Goal: Information Seeking & Learning: Learn about a topic

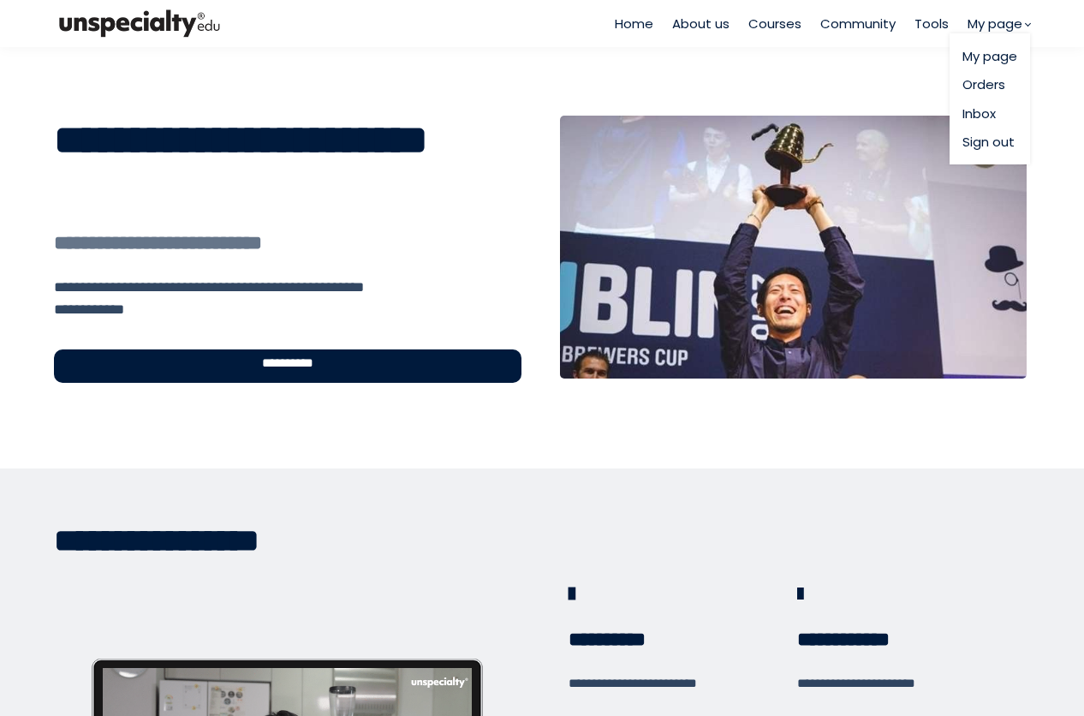
click at [989, 21] on span "My page" at bounding box center [994, 24] width 55 height 20
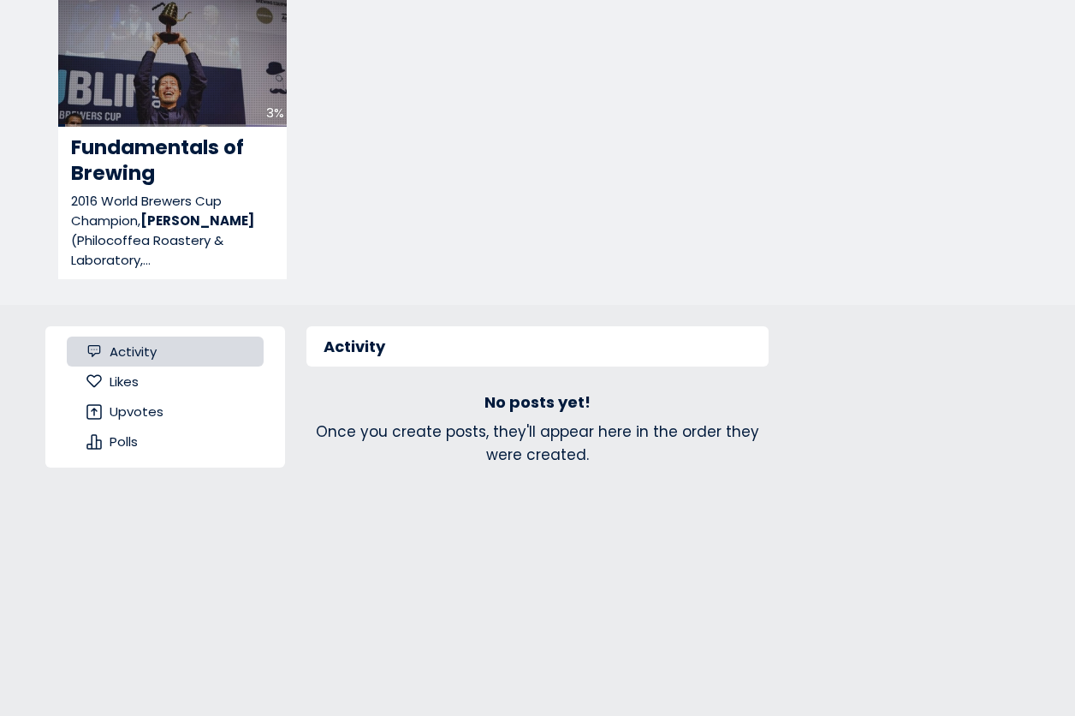
scroll to position [338, 0]
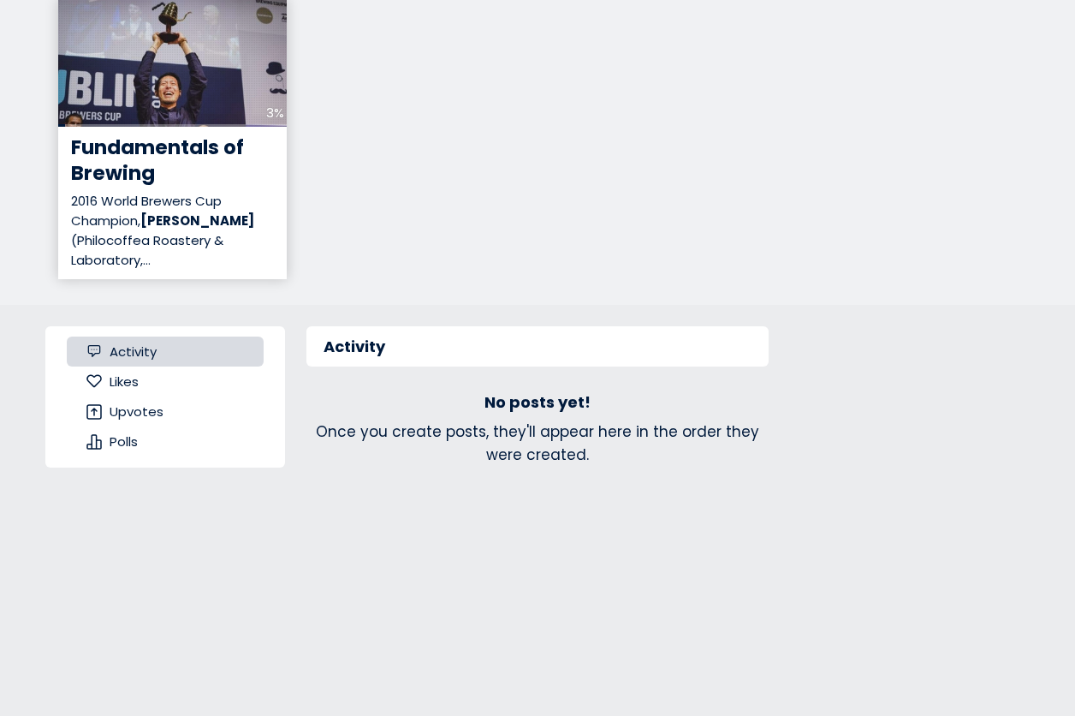
click at [189, 83] on div "3%" at bounding box center [172, 62] width 229 height 128
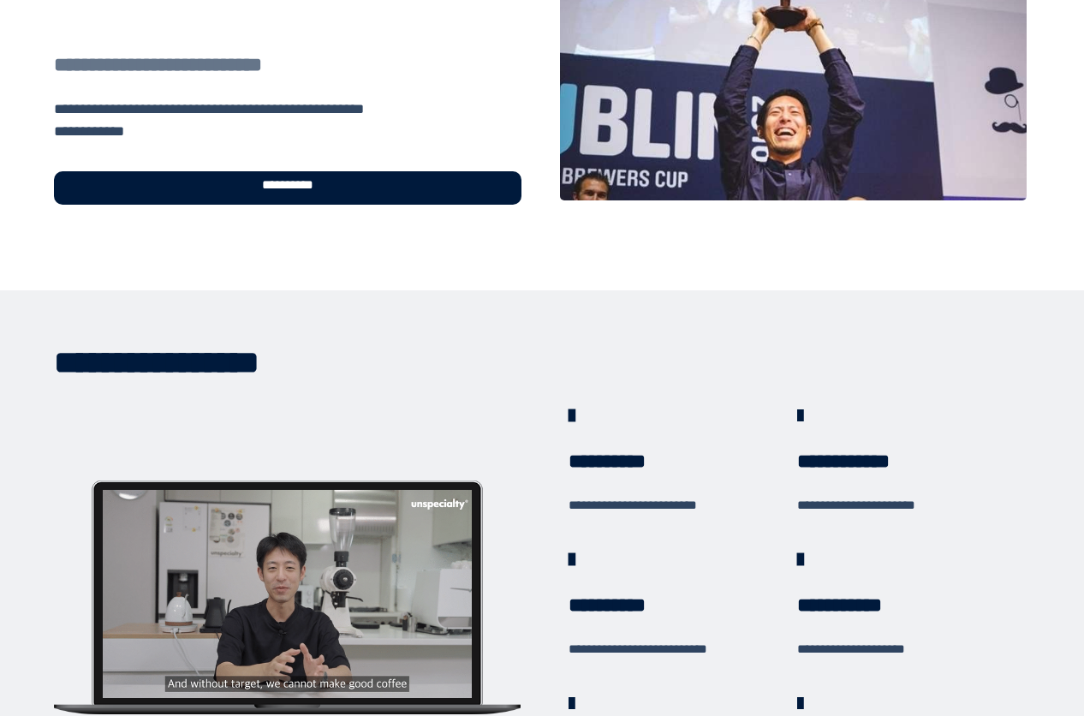
scroll to position [174, 0]
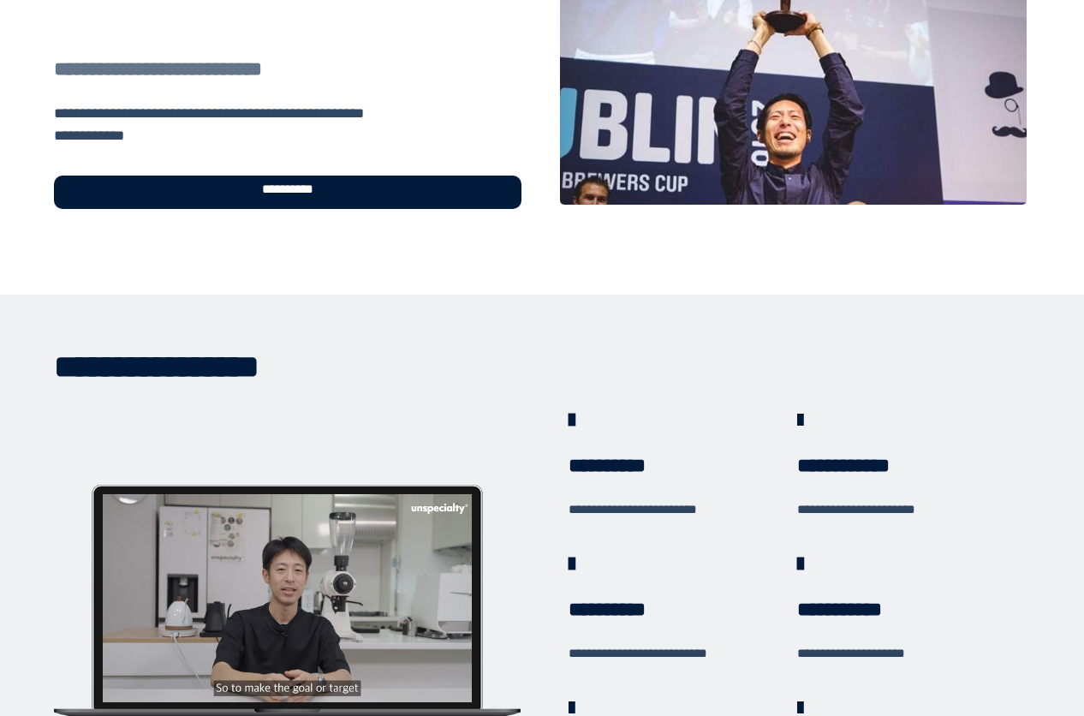
click at [325, 191] on div "**********" at bounding box center [287, 191] width 467 height 33
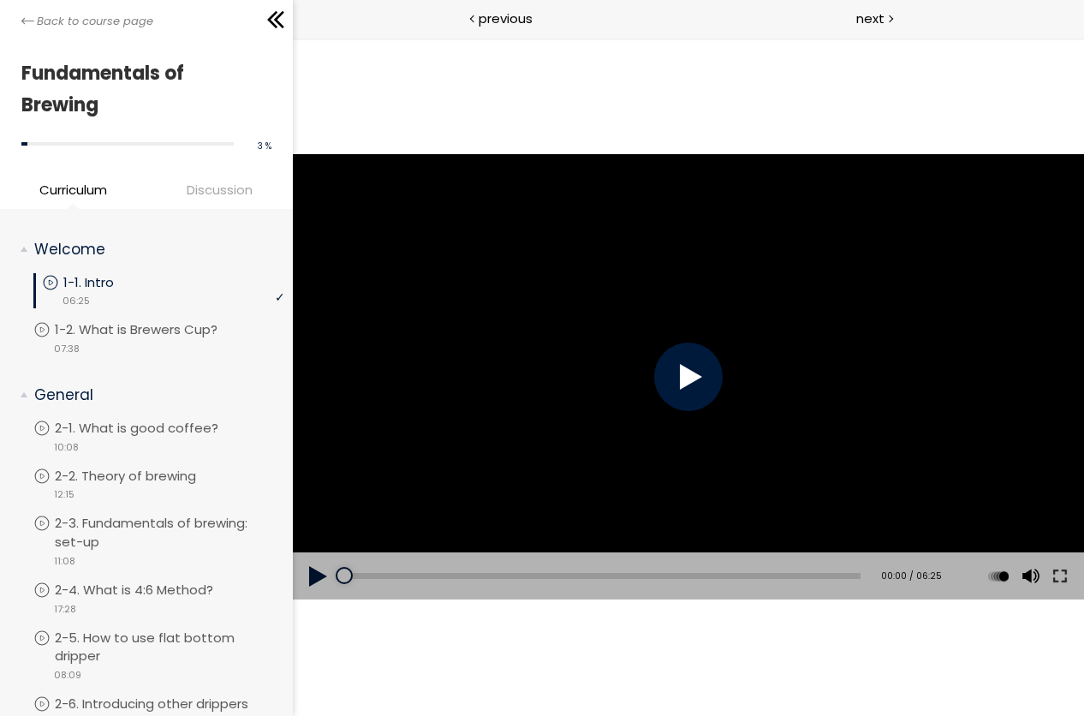
click at [686, 376] on div at bounding box center [687, 376] width 68 height 68
click at [1055, 581] on button at bounding box center [1058, 576] width 31 height 48
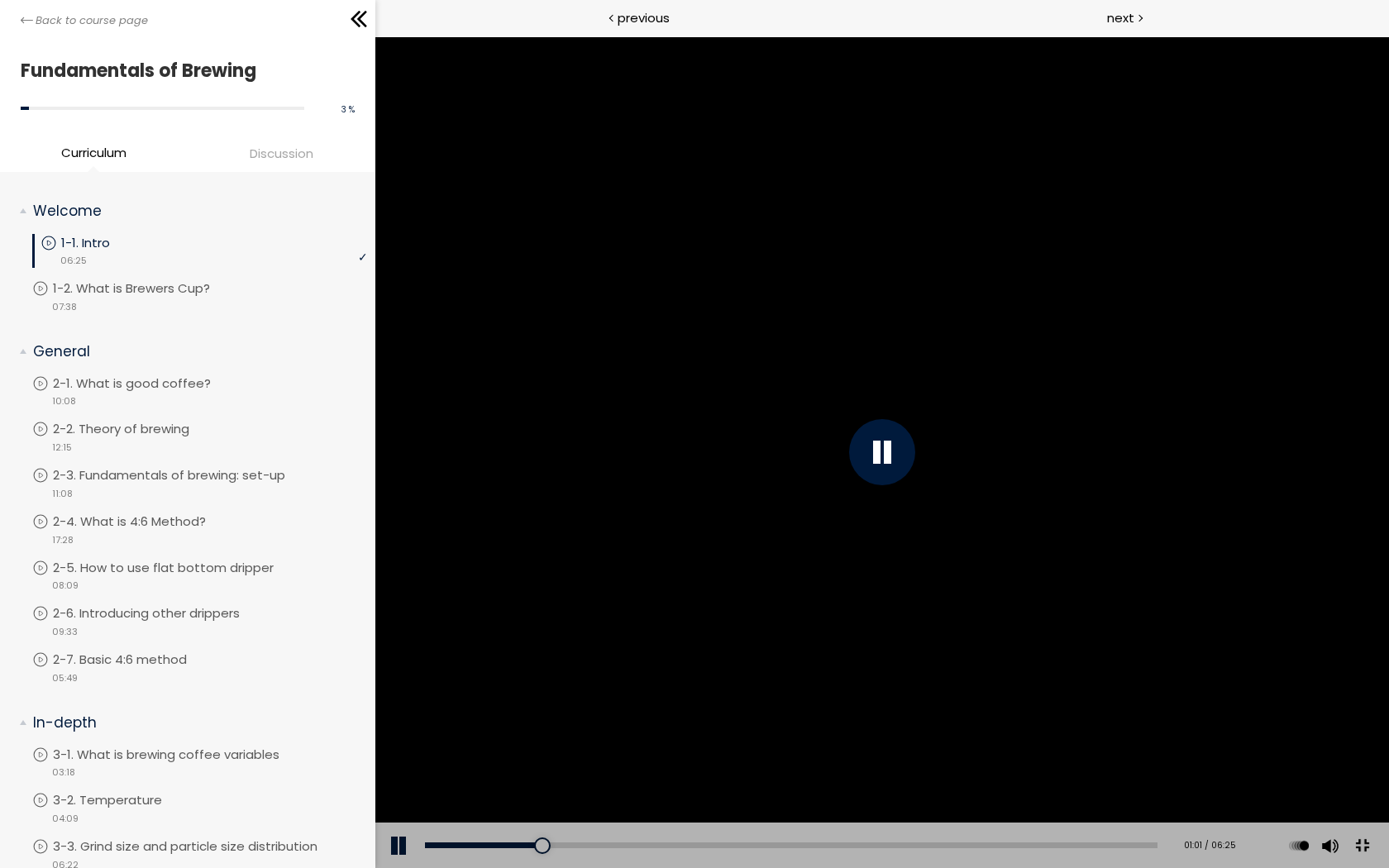
click at [1046, 531] on div at bounding box center [881, 452] width 1013 height 831
click at [1046, 550] on div at bounding box center [881, 452] width 1013 height 831
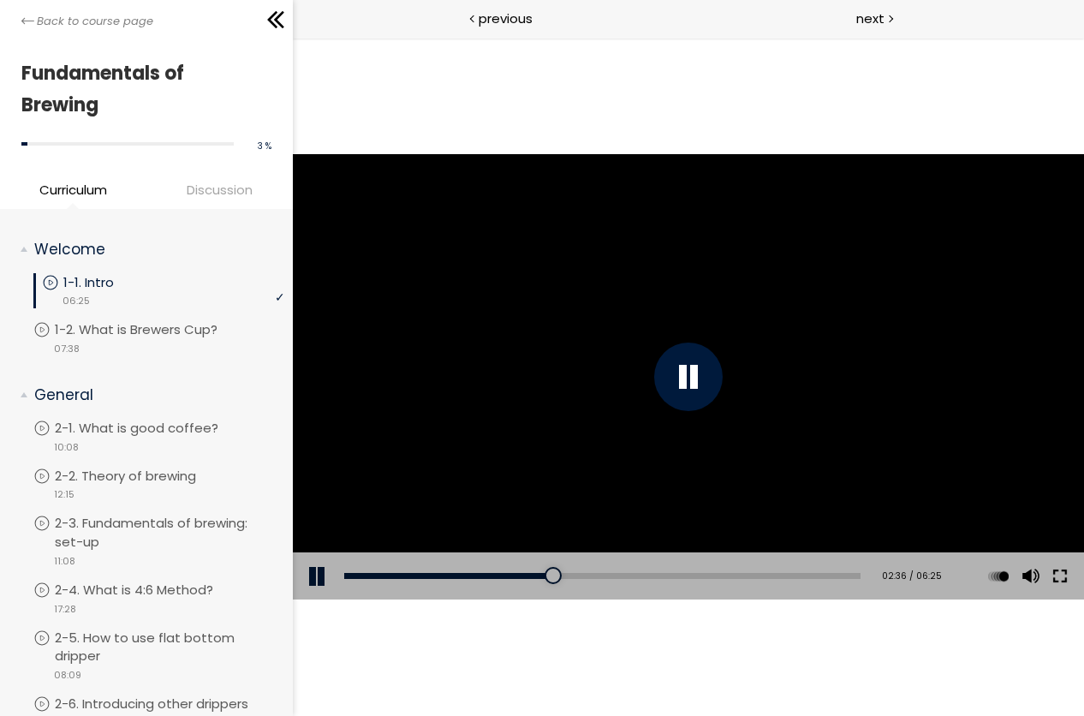
click at [1053, 580] on button at bounding box center [1058, 576] width 31 height 48
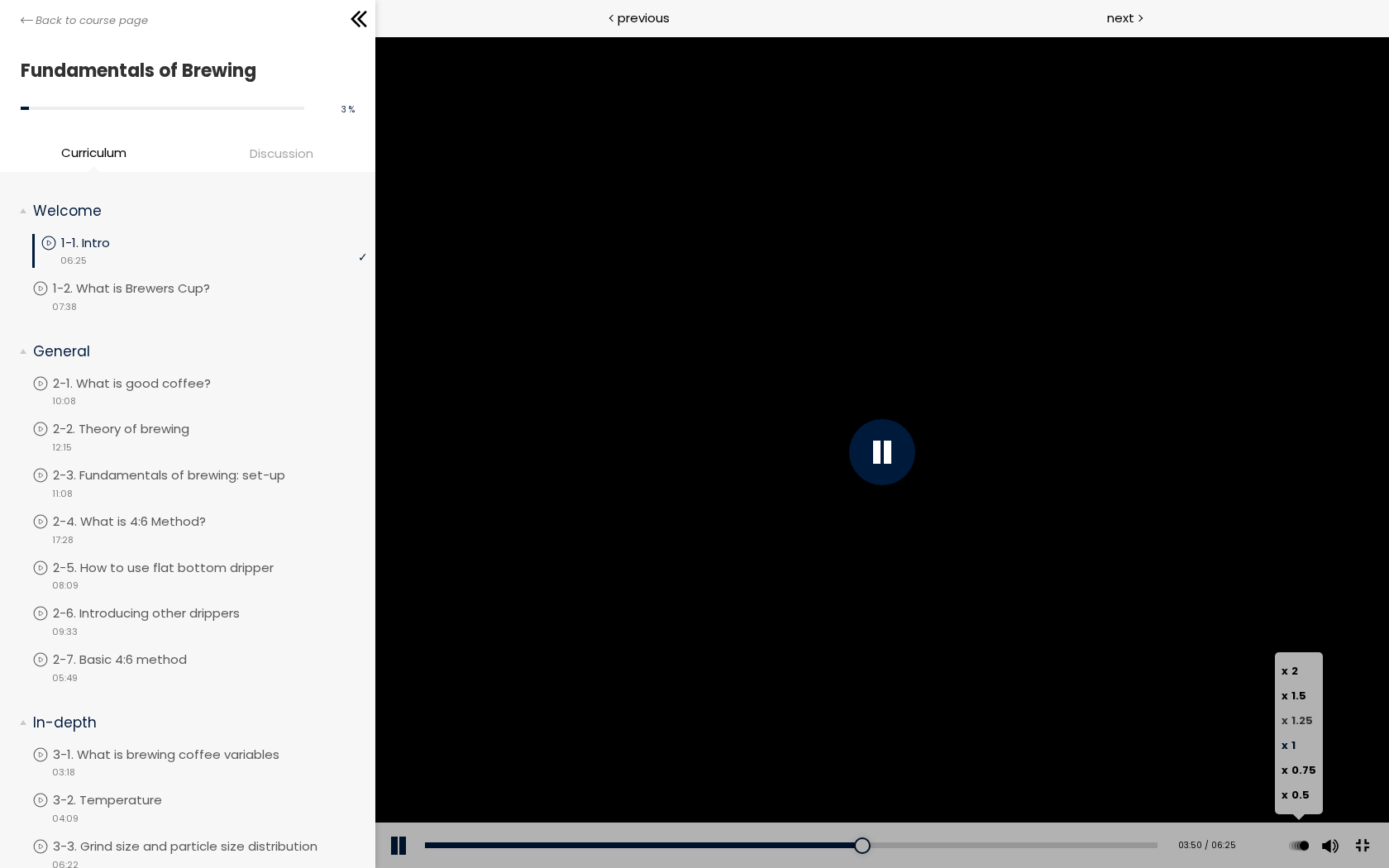
click at [1046, 690] on span "x" at bounding box center [1284, 720] width 7 height 15
click at [1046, 471] on div at bounding box center [881, 452] width 1013 height 831
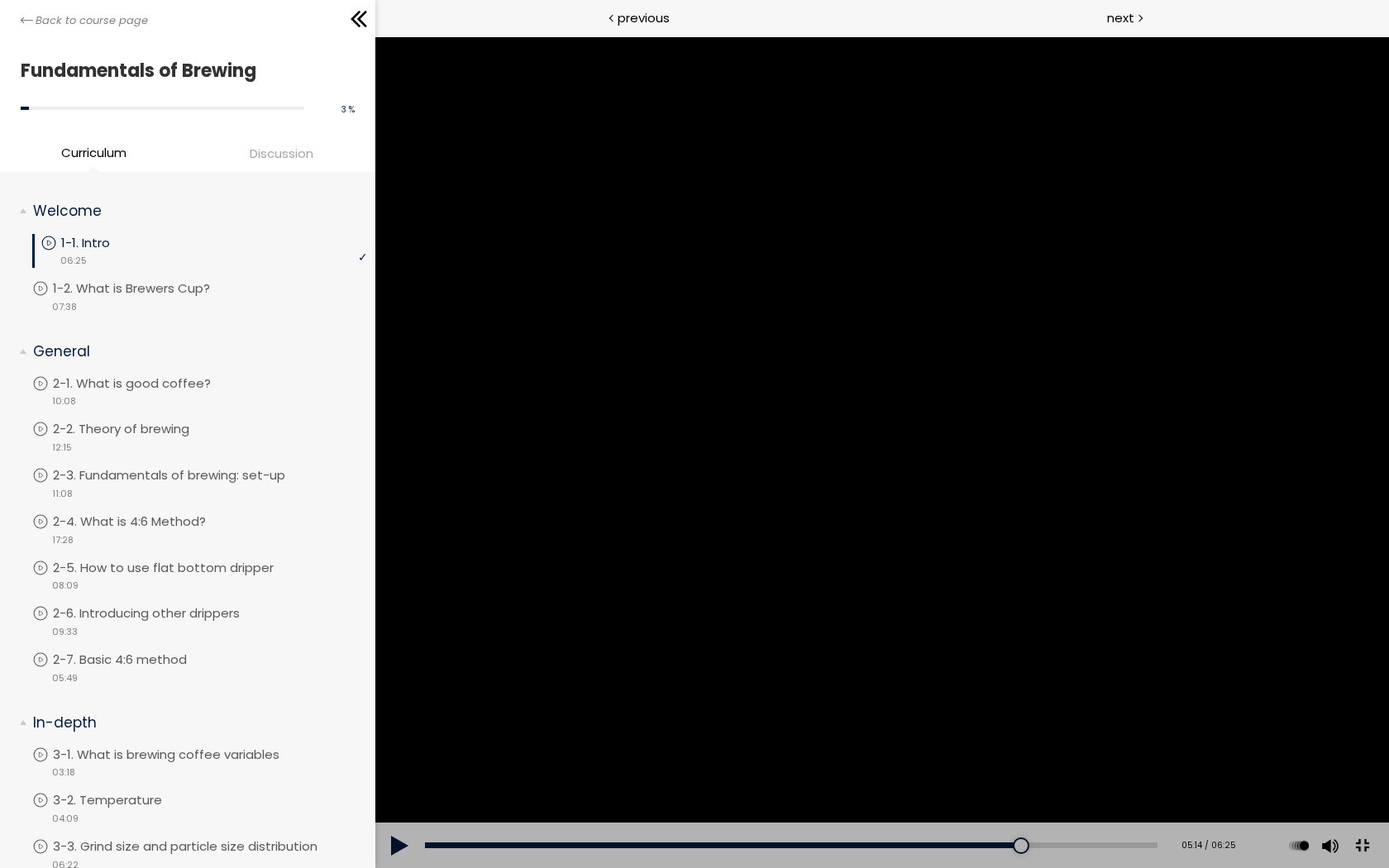
click at [1046, 429] on div at bounding box center [881, 452] width 1013 height 831
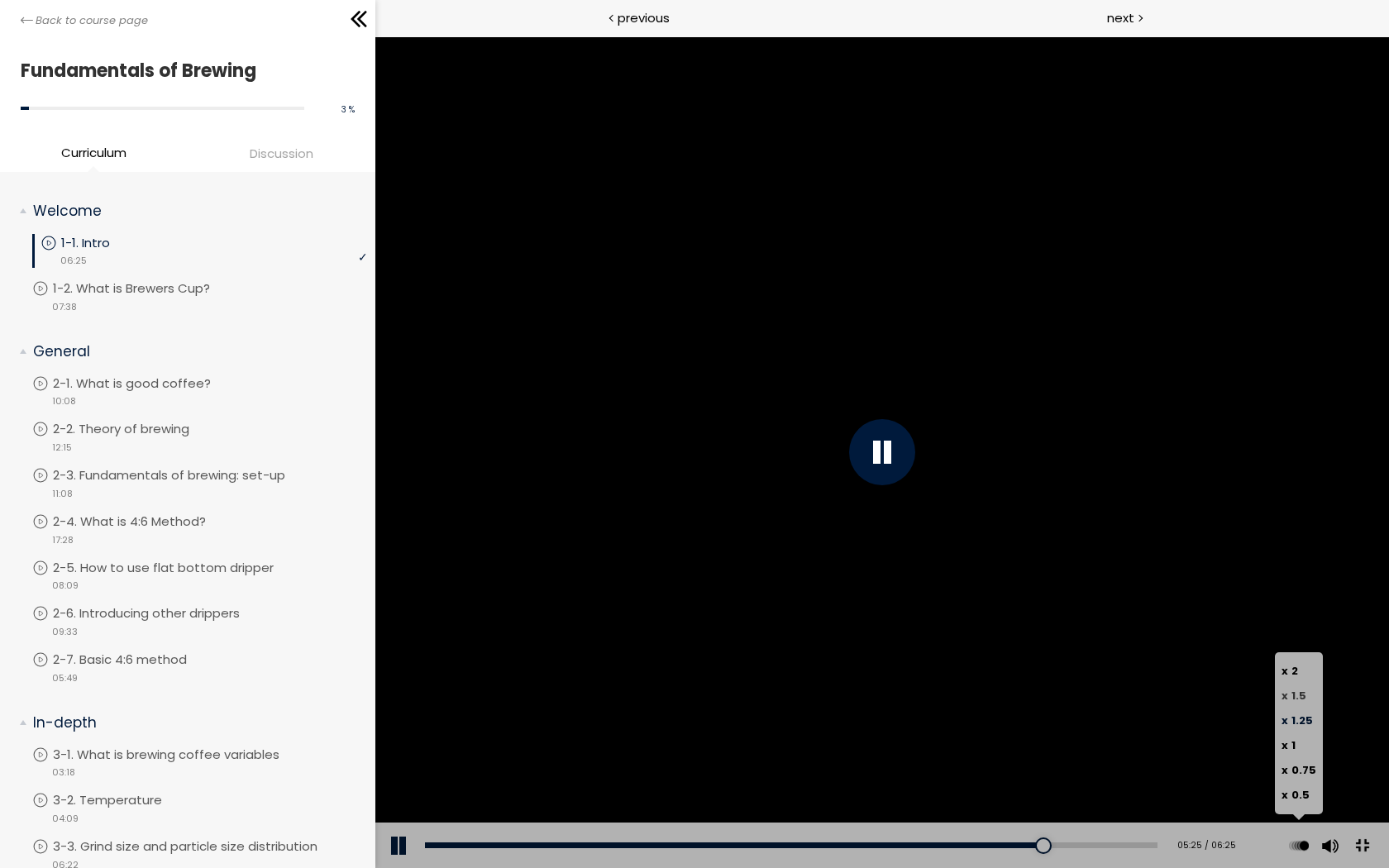
click at [1046, 690] on span "1.5" at bounding box center [1297, 695] width 14 height 15
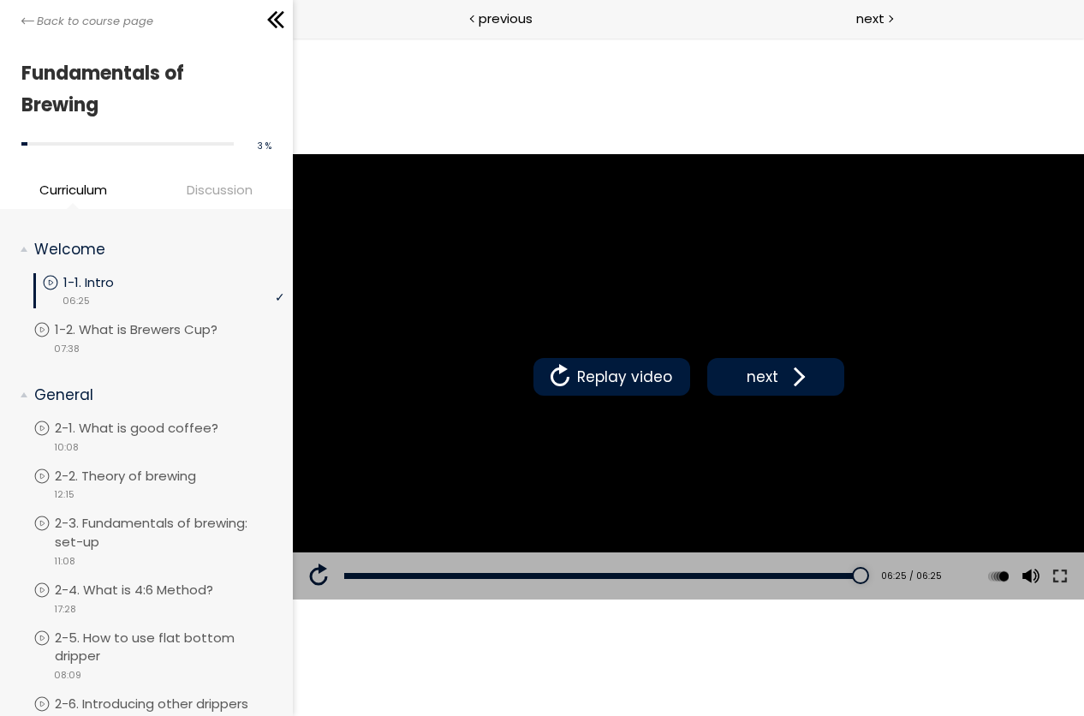
click at [856, 568] on div "Add chapter 06:25" at bounding box center [601, 576] width 516 height 48
click at [854, 574] on div "06:17" at bounding box center [601, 576] width 516 height 6
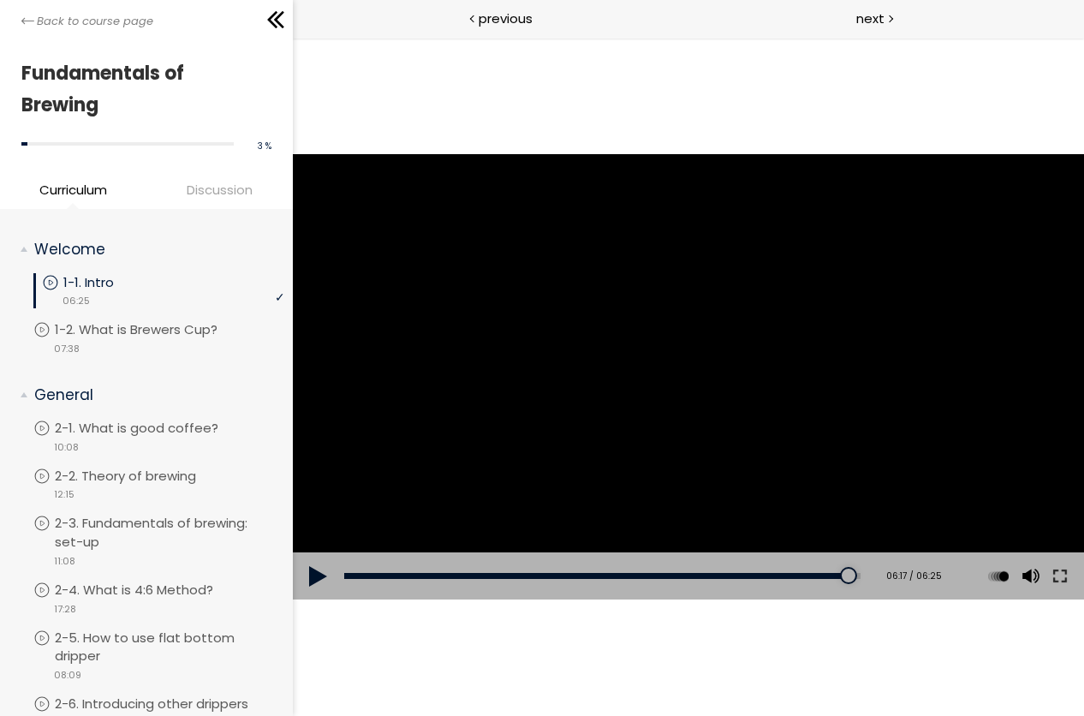
click at [642, 363] on div at bounding box center [687, 376] width 791 height 445
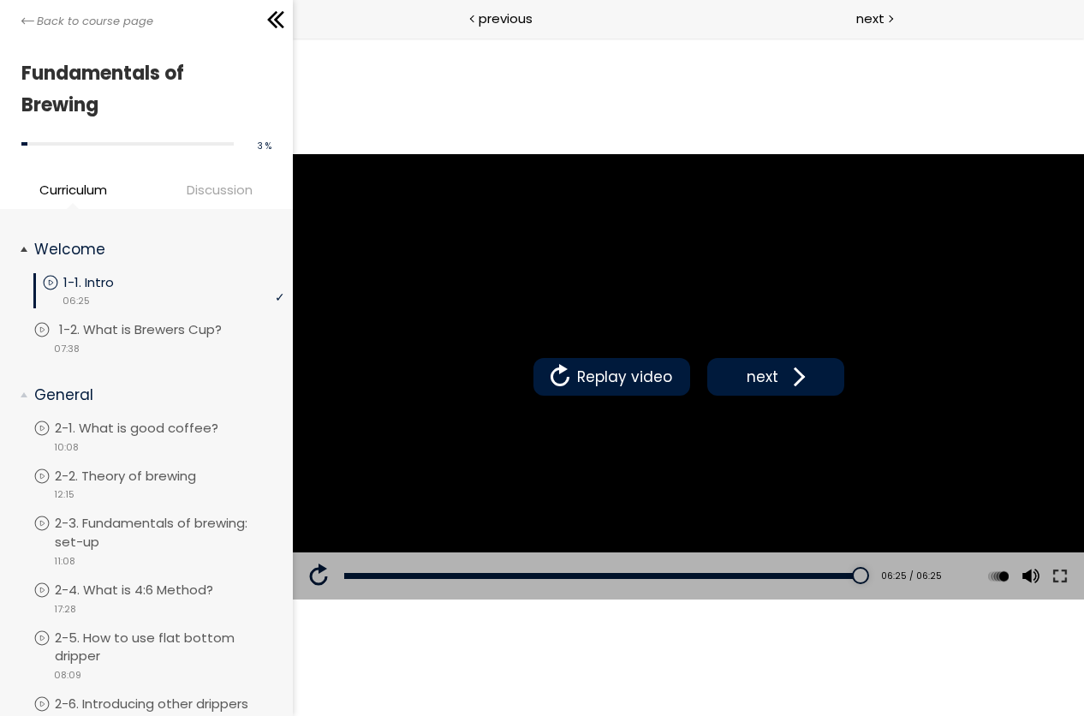
click at [193, 325] on p "1-2. What is Brewers Cup?" at bounding box center [157, 329] width 197 height 19
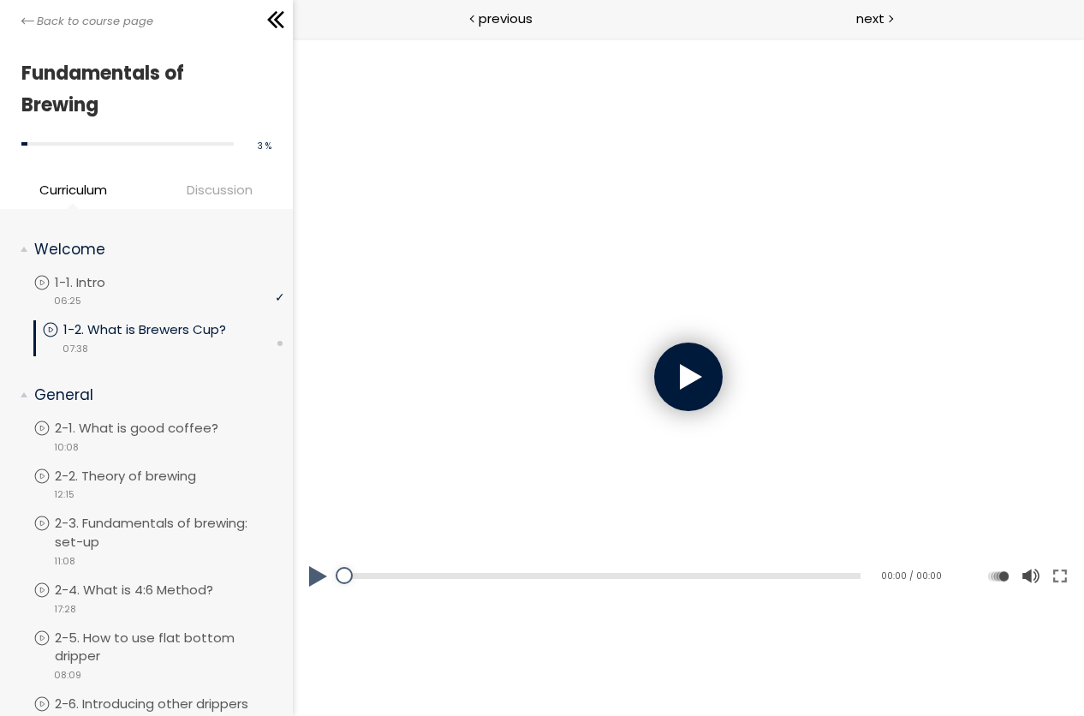
click at [687, 393] on div at bounding box center [687, 376] width 68 height 68
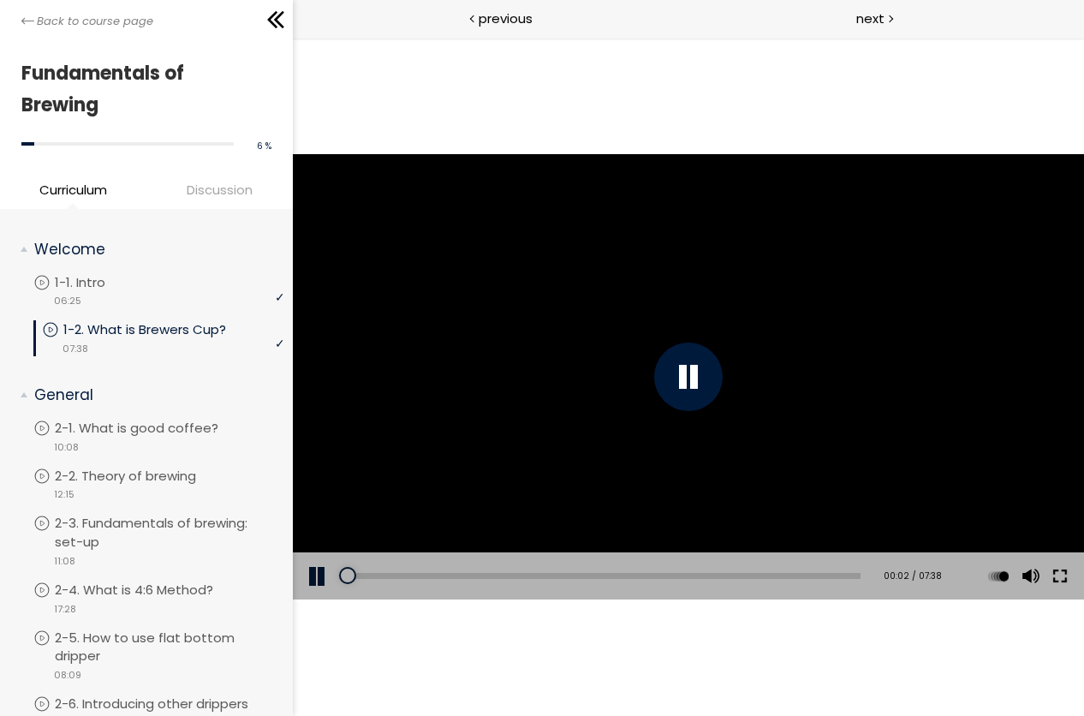
click at [1059, 577] on button at bounding box center [1058, 576] width 31 height 48
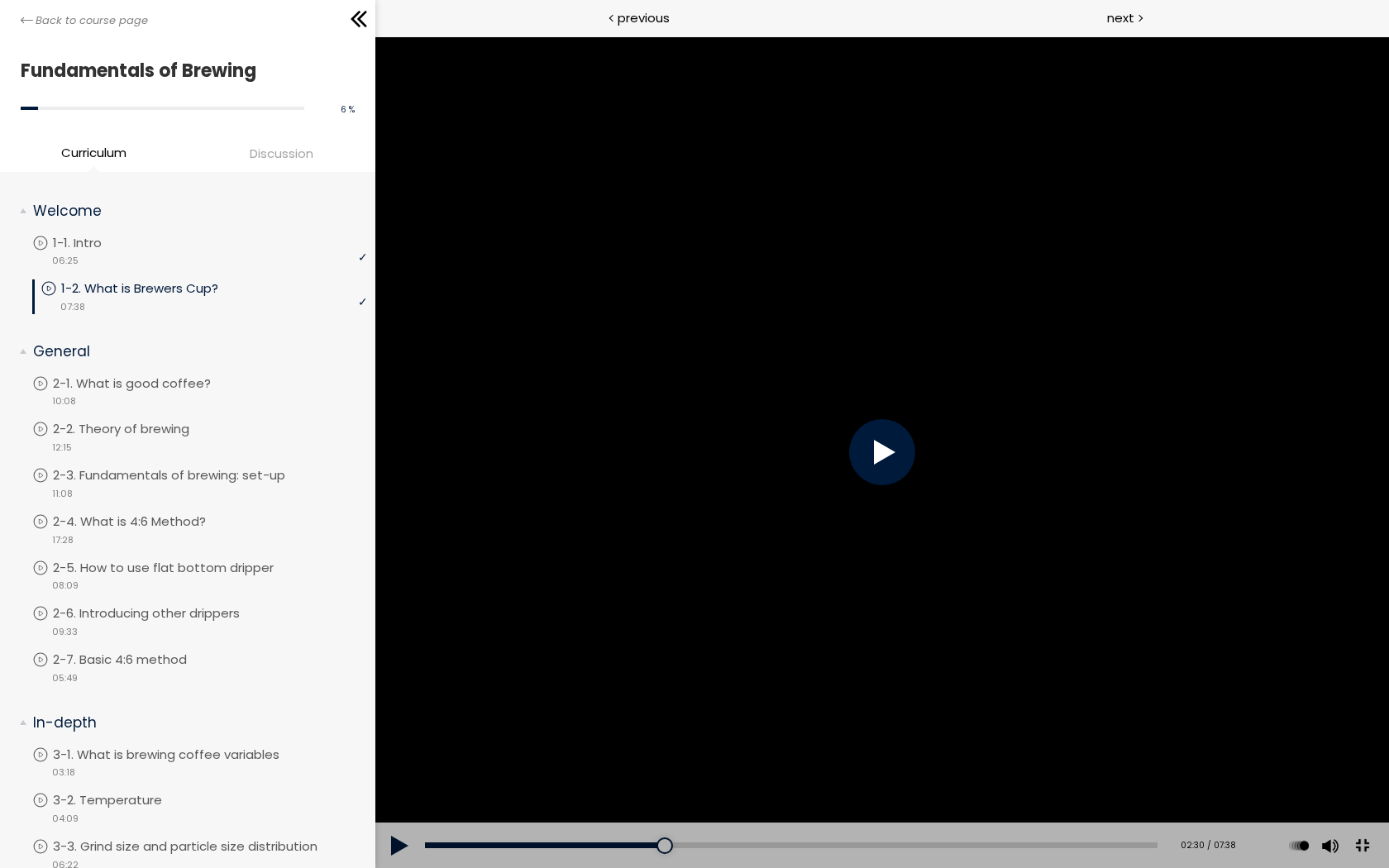
click at [915, 474] on div at bounding box center [881, 452] width 66 height 66
click at [1046, 672] on div at bounding box center [881, 452] width 1013 height 831
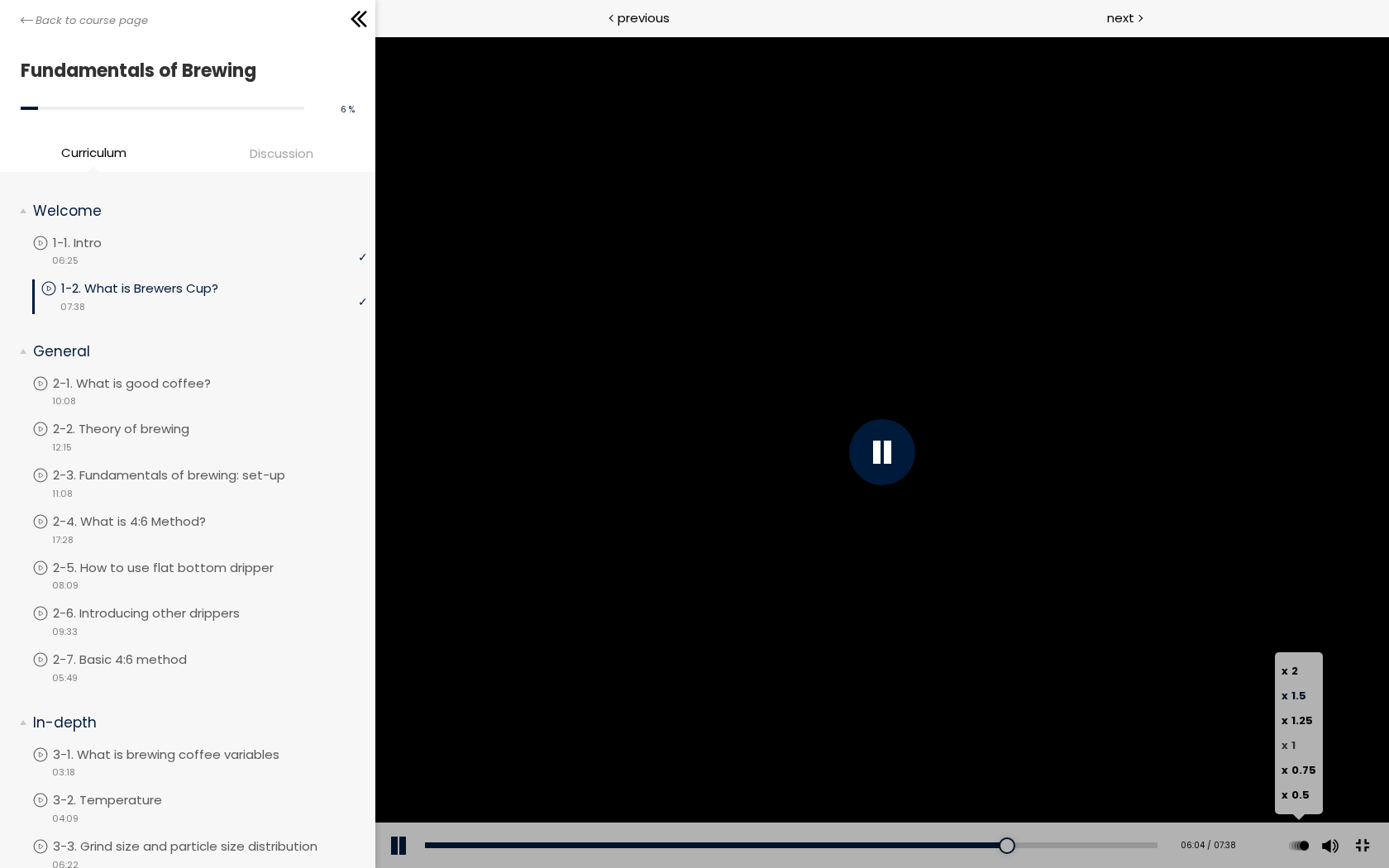
click at [1046, 690] on span "1" at bounding box center [1292, 745] width 4 height 15
click at [1046, 679] on span "x" at bounding box center [1284, 671] width 7 height 15
click at [1046, 690] on span "1.5" at bounding box center [1297, 695] width 14 height 15
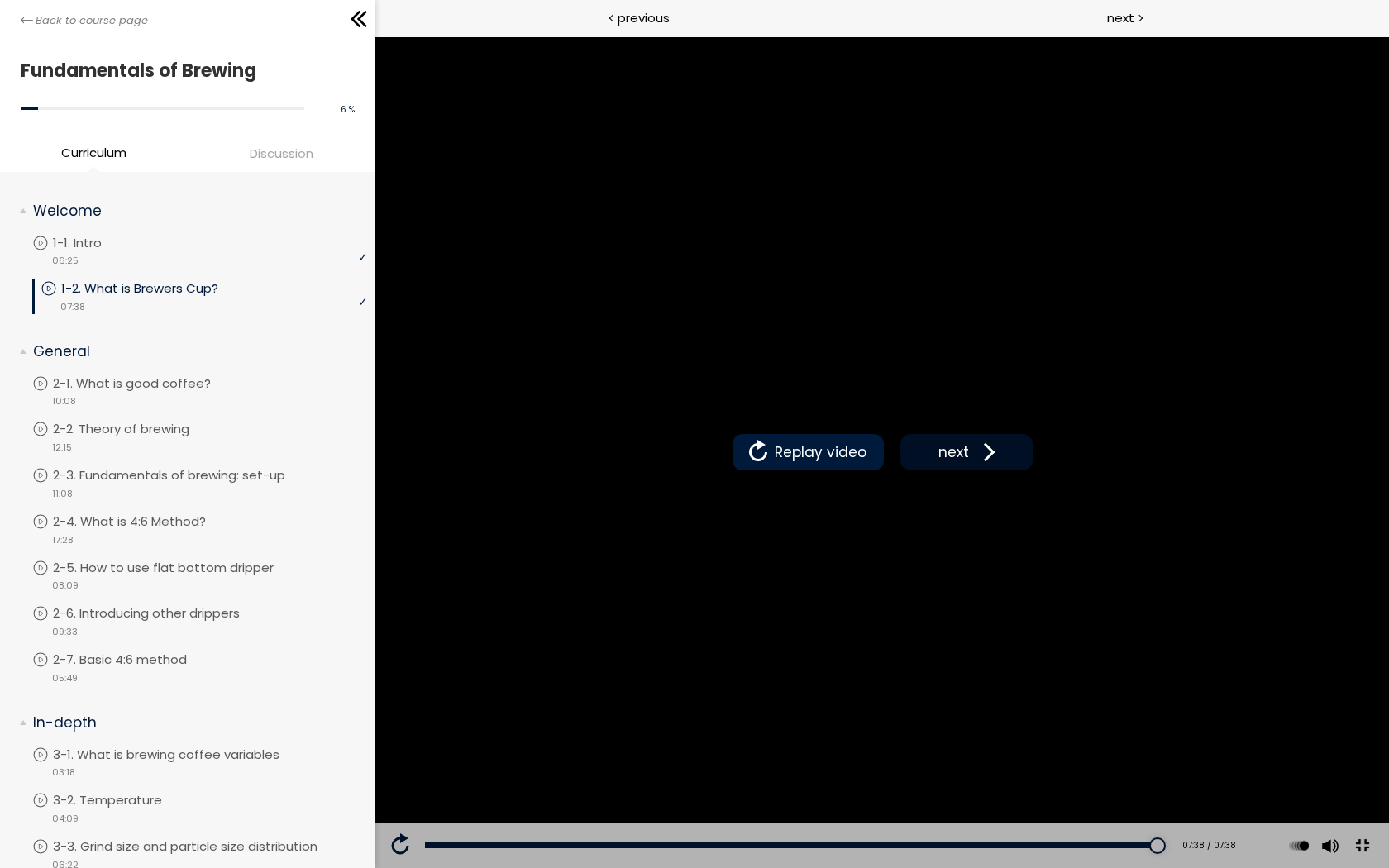
click at [973, 462] on span "next" at bounding box center [952, 452] width 39 height 21
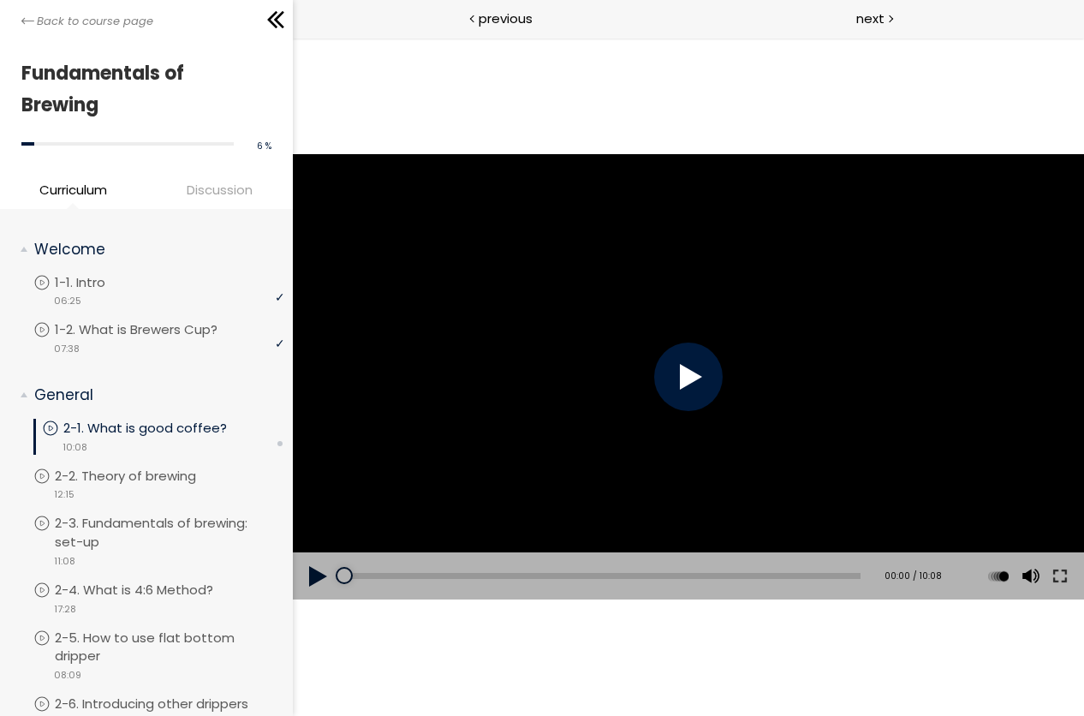
click at [701, 375] on div at bounding box center [687, 376] width 68 height 68
click at [689, 389] on div at bounding box center [687, 376] width 68 height 68
click at [1067, 580] on button at bounding box center [1058, 576] width 31 height 48
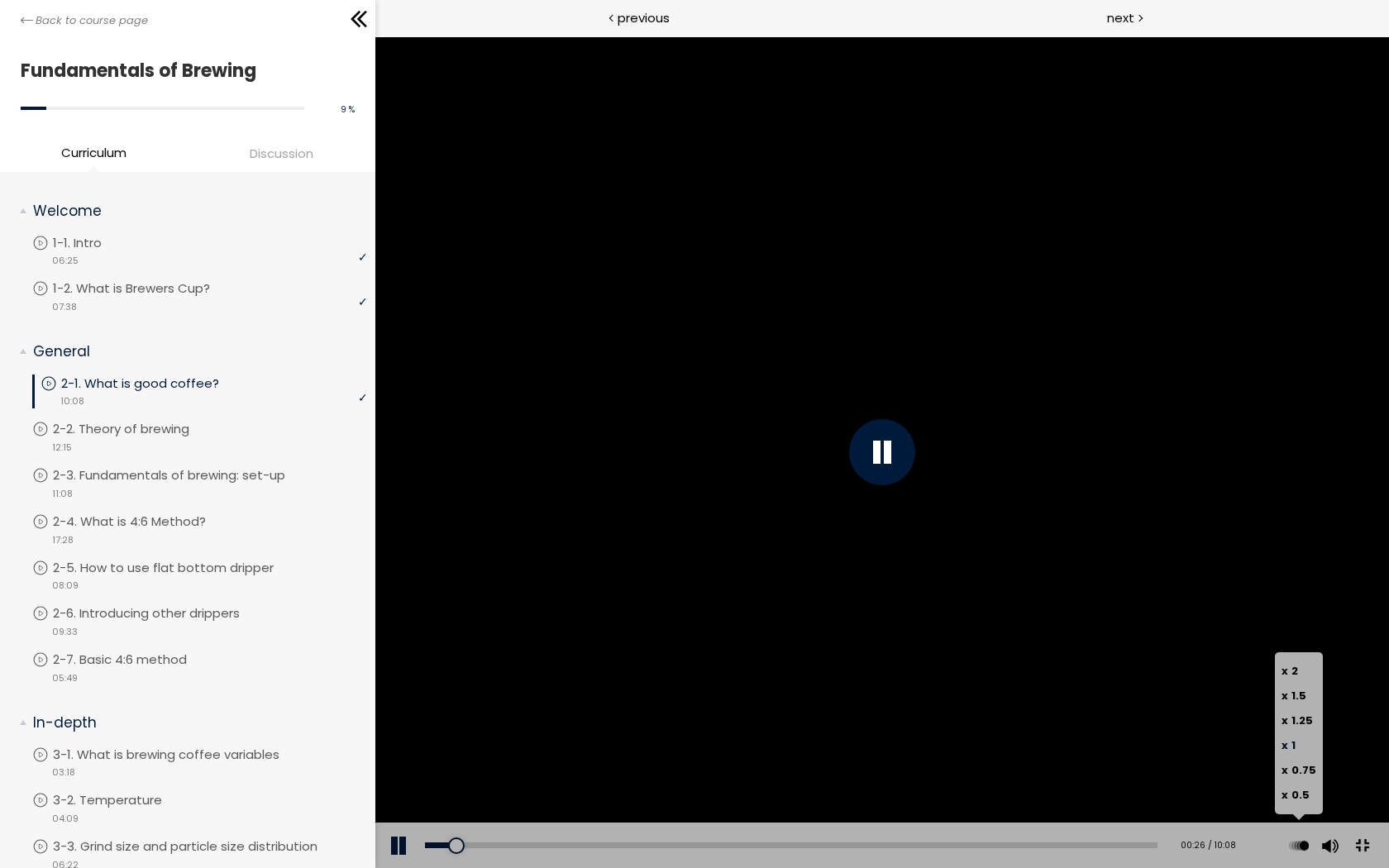
click at [1046, 690] on button at bounding box center [1298, 846] width 25 height 46
click at [1046, 690] on span "1.5" at bounding box center [1297, 695] width 14 height 15
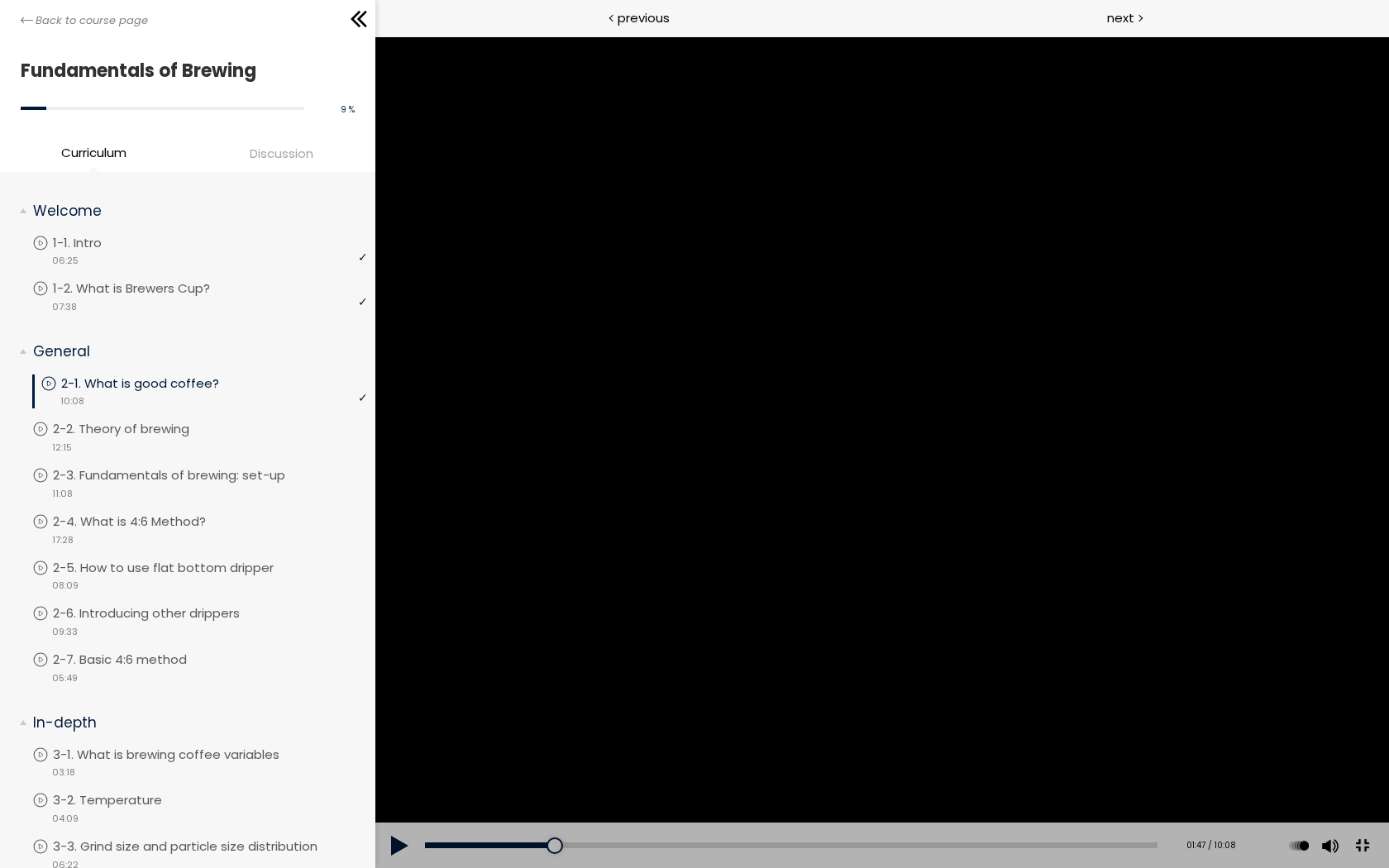
click at [1046, 314] on div at bounding box center [881, 452] width 1013 height 831
click at [1046, 243] on div at bounding box center [881, 452] width 1013 height 831
